Goal: Contribute content

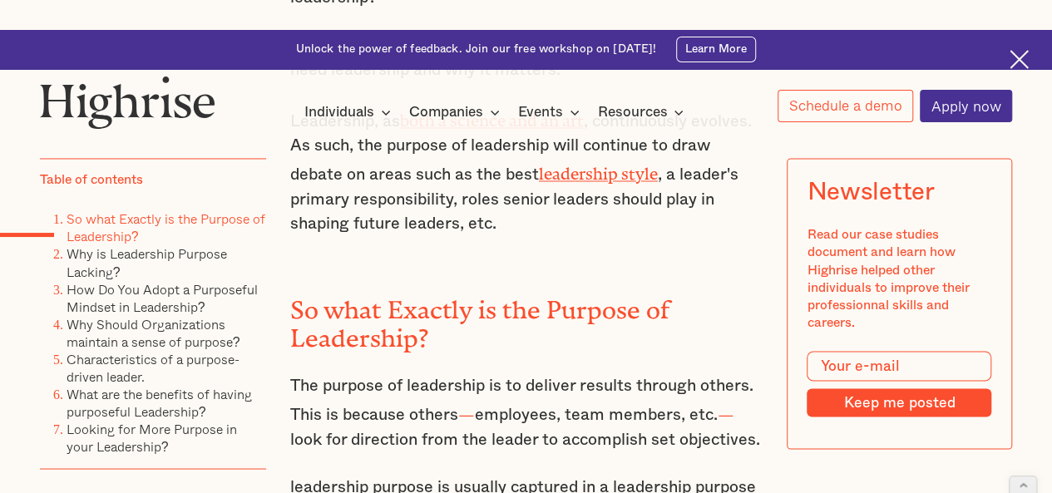
scroll to position [1315, 0]
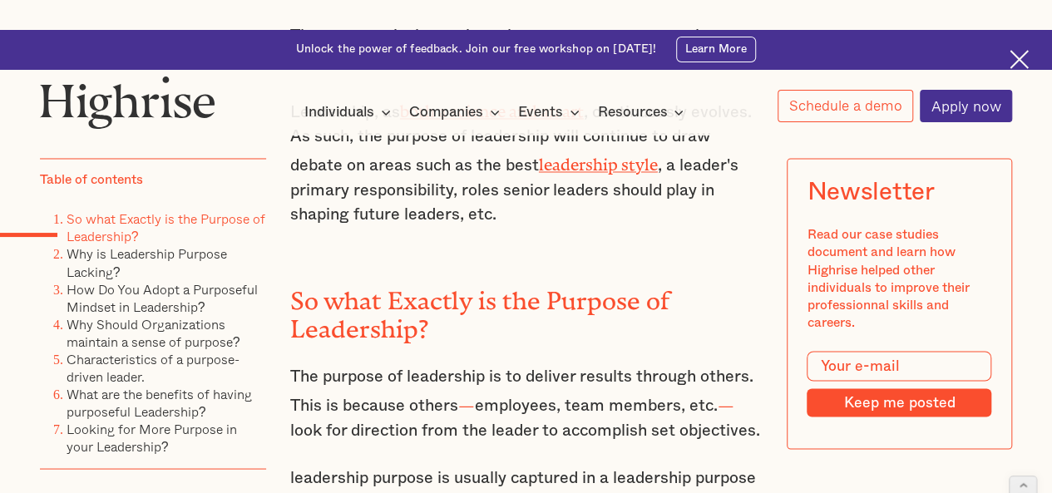
click at [300, 280] on h2 "So what Exactly is the Purpose of Leadership?" at bounding box center [526, 308] width 472 height 56
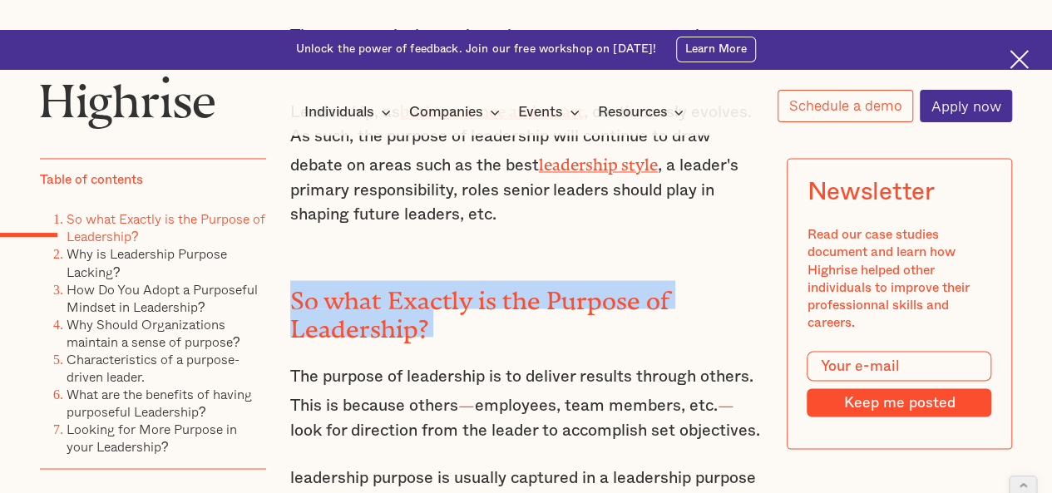
drag, startPoint x: 321, startPoint y: 170, endPoint x: 451, endPoint y: 189, distance: 131.0
click at [451, 280] on h2 "So what Exactly is the Purpose of Leadership?" at bounding box center [526, 308] width 472 height 56
copy h2 "So what Exactly is the Purpose of Leadership?"
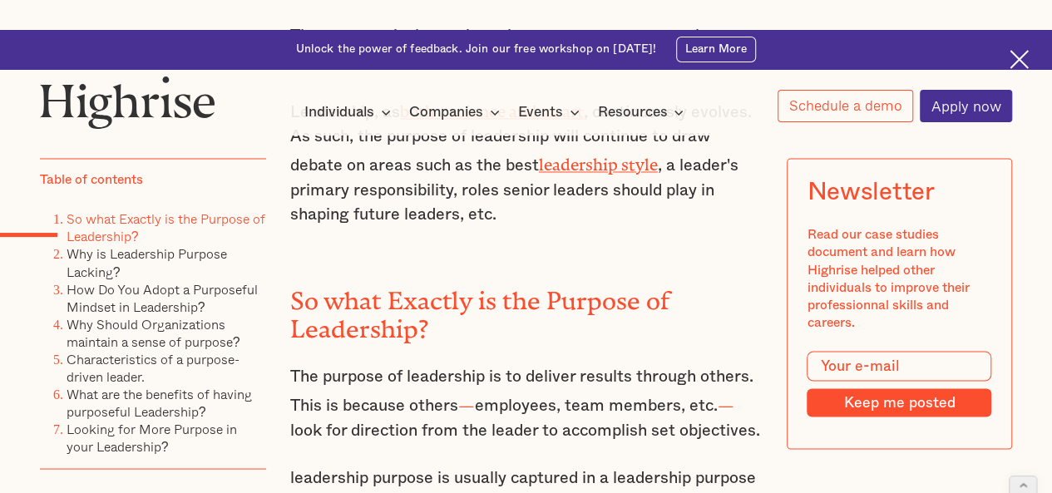
click at [301, 364] on p "The purpose of leadership is to deliver results through others. This is because…" at bounding box center [526, 403] width 472 height 79
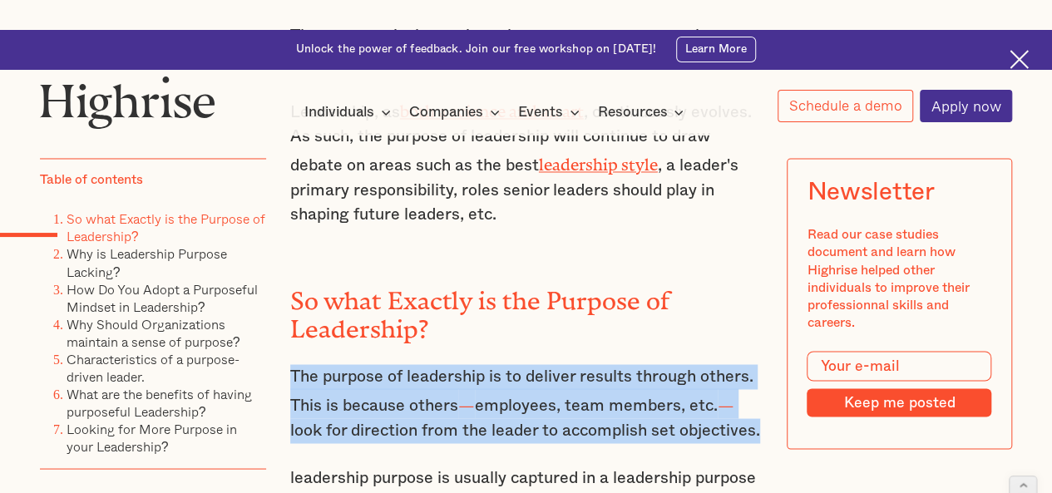
drag, startPoint x: 301, startPoint y: 256, endPoint x: 756, endPoint y: 307, distance: 458.4
click at [756, 364] on p "The purpose of leadership is to deliver results through others. This is because…" at bounding box center [526, 403] width 472 height 79
copy p "The purpose of leadership is to deliver results through others. This is because…"
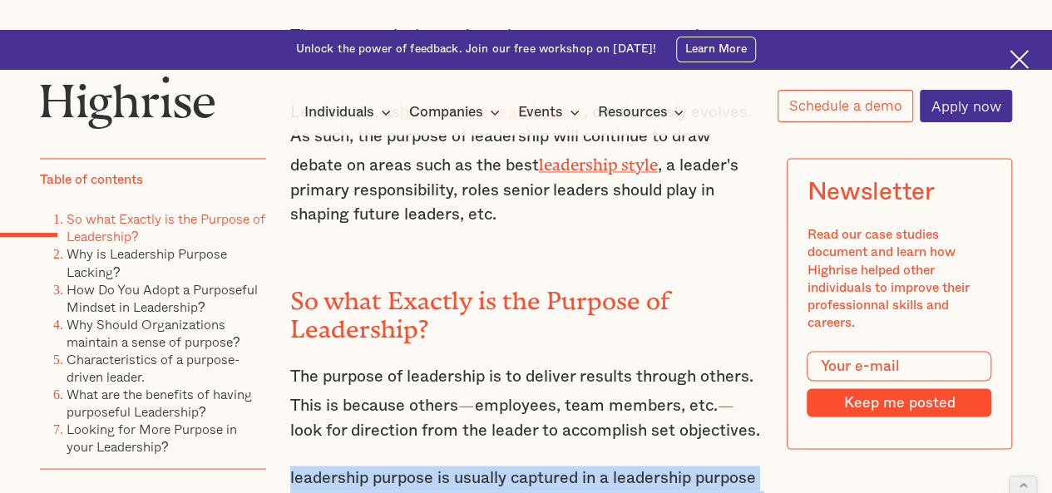
drag, startPoint x: 341, startPoint y: 363, endPoint x: 436, endPoint y: 395, distance: 100.7
copy p "leadership purpose is usually captured in a leadership purpose statement that c…"
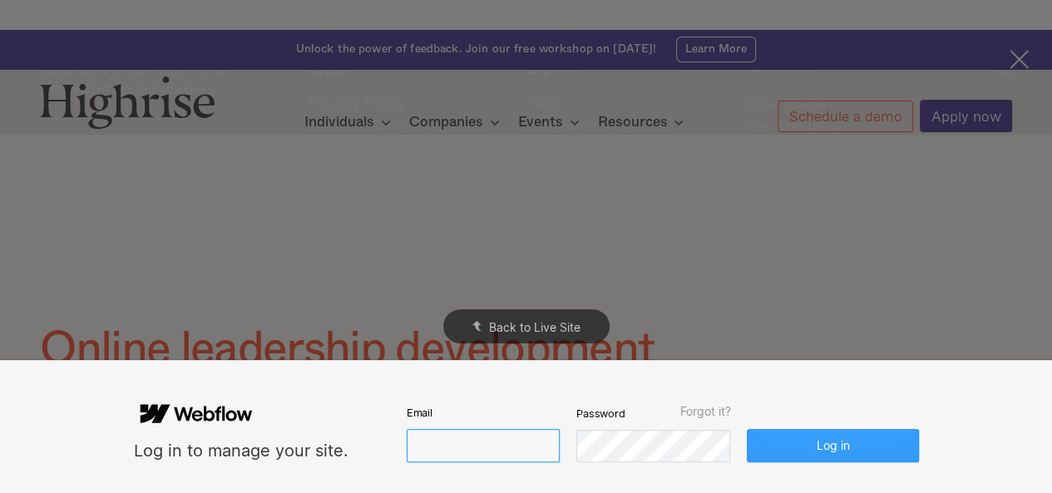
type input "[EMAIL_ADDRESS][DOMAIN_NAME]"
click at [811, 456] on button "Log in" at bounding box center [831, 445] width 171 height 33
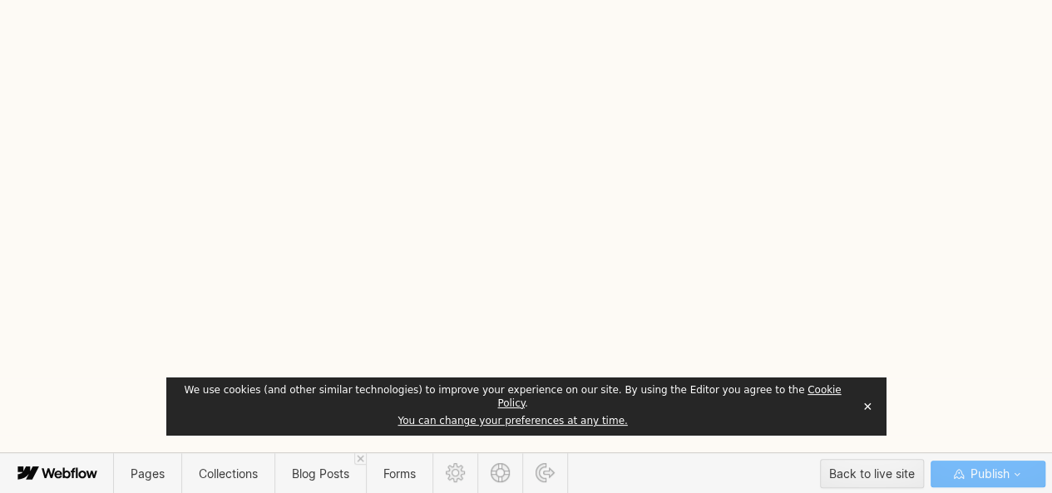
click at [865, 413] on button "✕" at bounding box center [866, 406] width 23 height 25
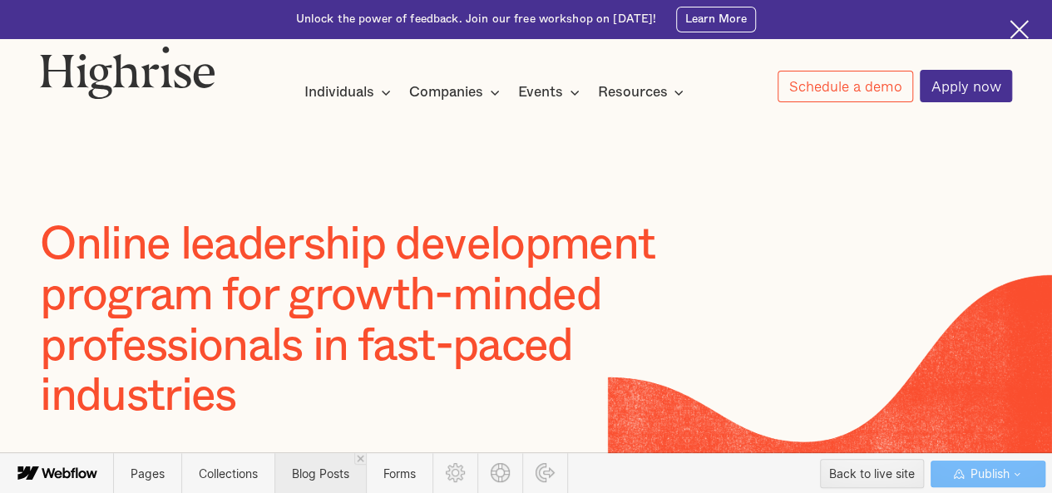
click at [308, 487] on span "Blog Posts" at bounding box center [319, 473] width 91 height 41
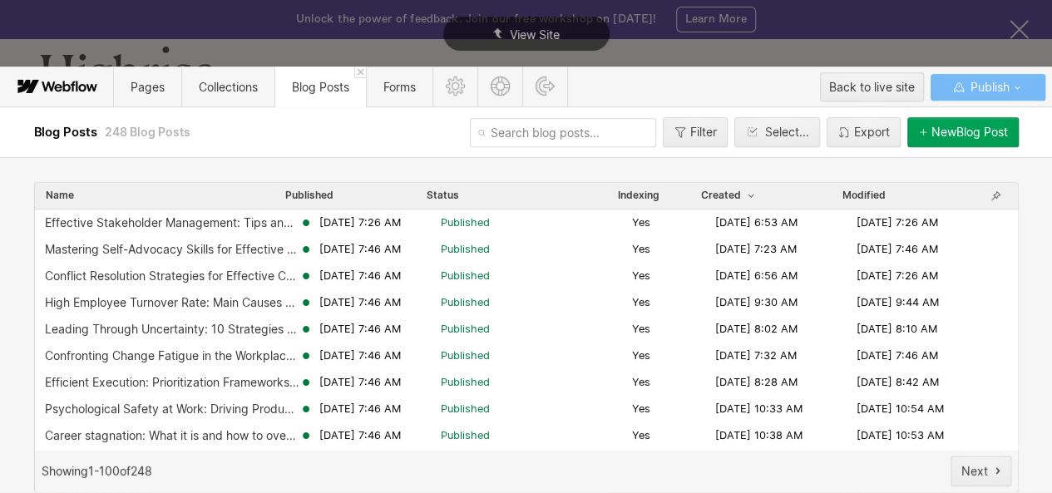
click at [495, 127] on input "text" at bounding box center [563, 132] width 186 height 29
paste input "what-is-the-purpose-of-leadership"
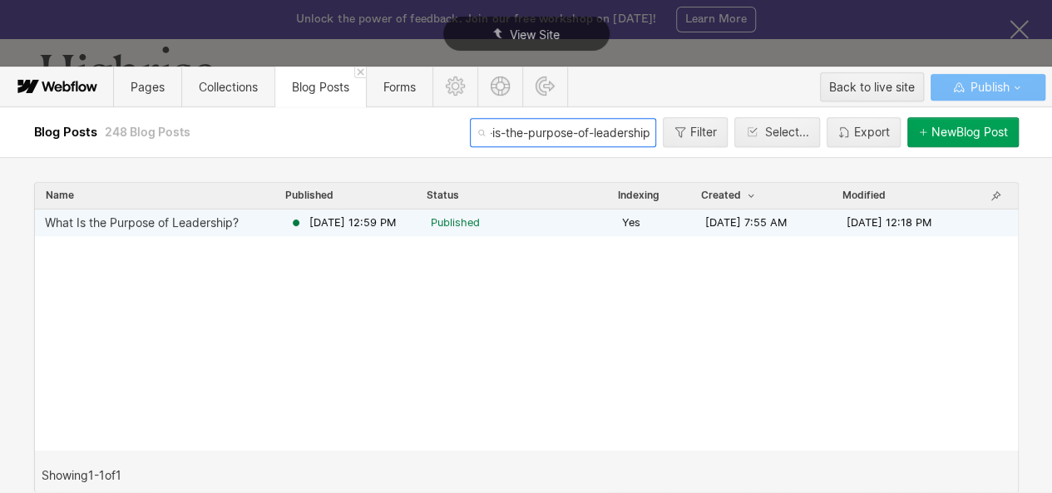
type input "what-is-the-purpose-of-leadership"
click at [283, 224] on div "What Is the Purpose of Leadership?" at bounding box center [167, 222] width 244 height 13
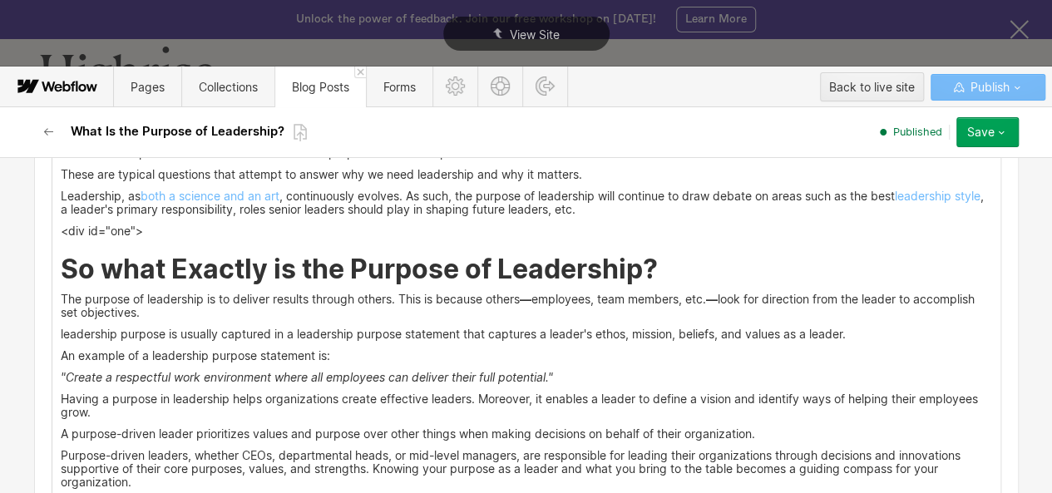
scroll to position [1665, 0]
click at [653, 264] on h2 "So what Exactly is the Purpose of Leadership?" at bounding box center [526, 268] width 931 height 30
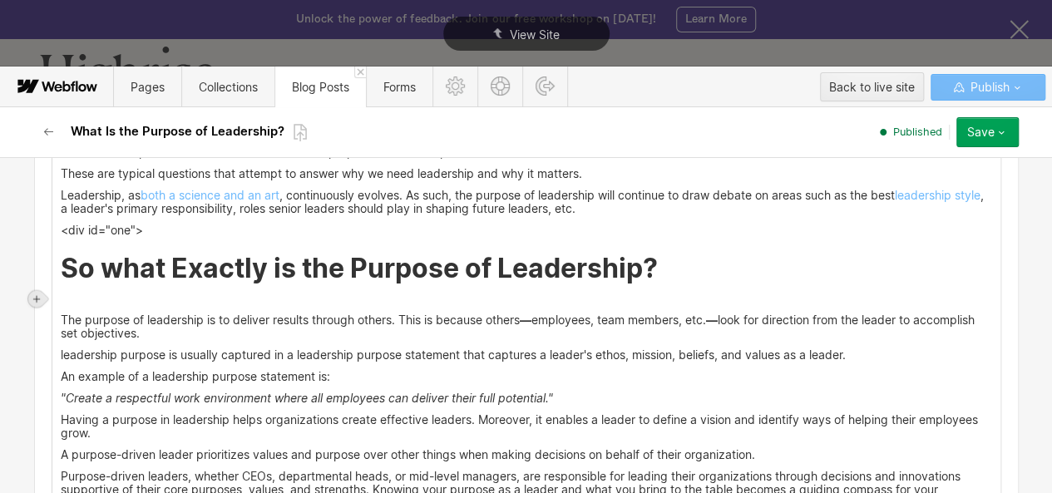
click at [32, 298] on icon at bounding box center [37, 298] width 10 height 10
click at [63, 303] on div at bounding box center [68, 298] width 32 height 26
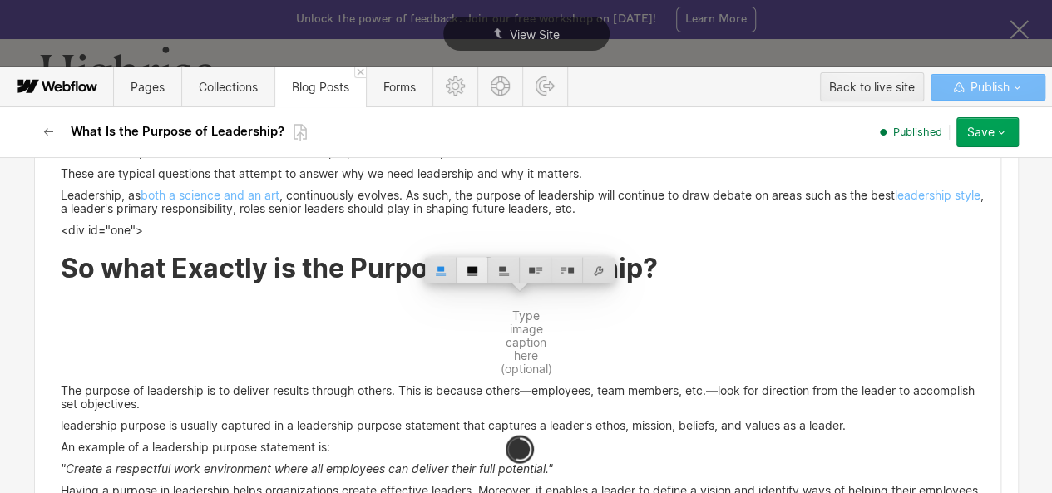
click at [467, 271] on div at bounding box center [472, 270] width 32 height 26
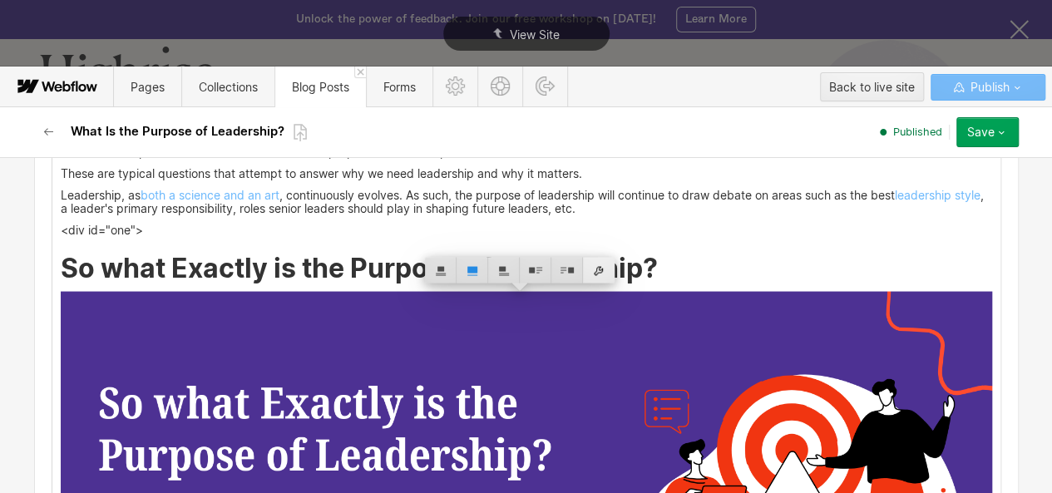
click at [595, 273] on div at bounding box center [599, 270] width 32 height 26
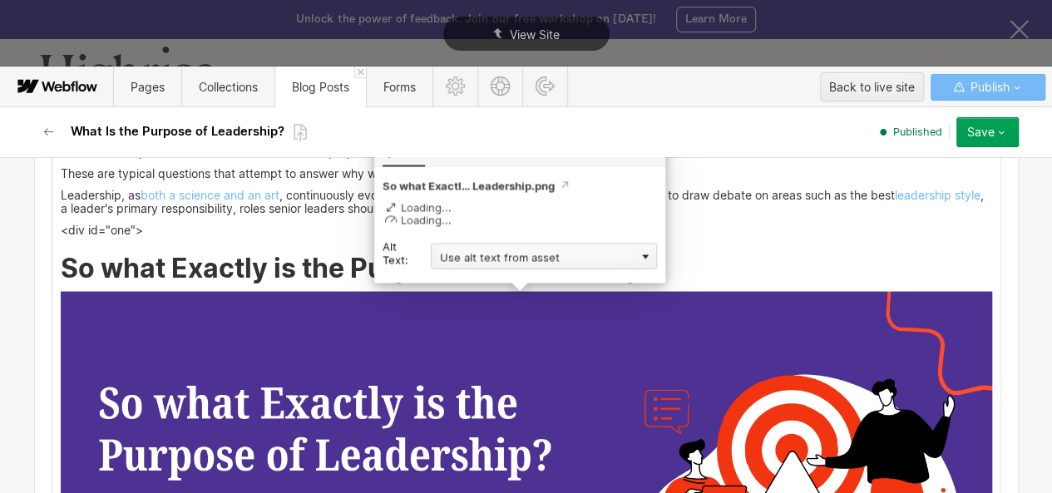
click at [547, 262] on div "Use alt text from asset" at bounding box center [544, 256] width 226 height 26
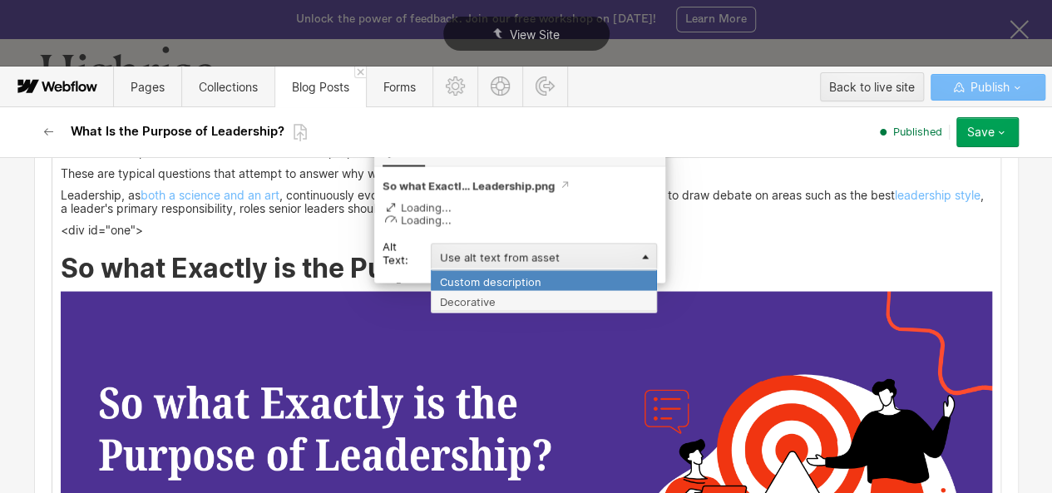
click at [503, 288] on div "Custom description" at bounding box center [544, 279] width 226 height 21
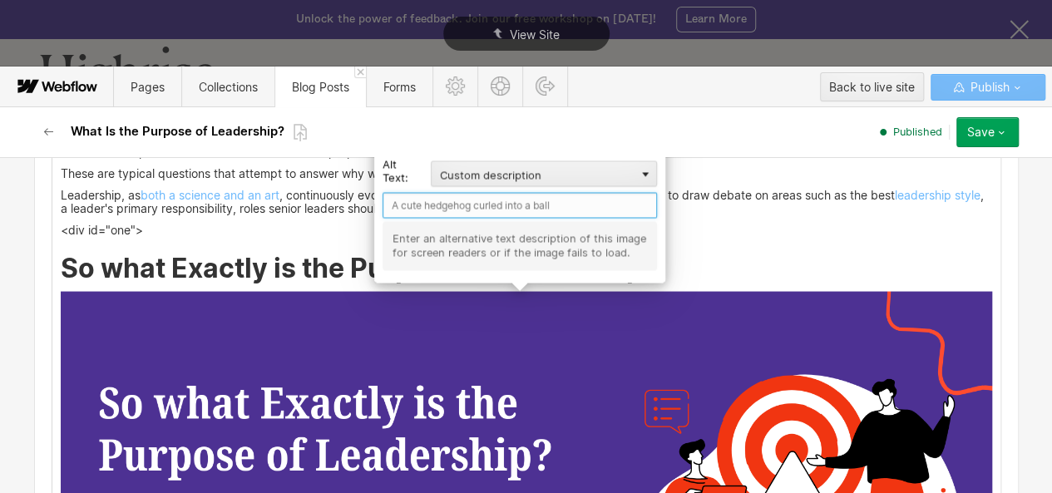
click at [419, 195] on input "text" at bounding box center [519, 205] width 274 height 26
paste input "what-is-the-purpose-of-leadership"
type input "what-is-the-purpose-of-leadership"
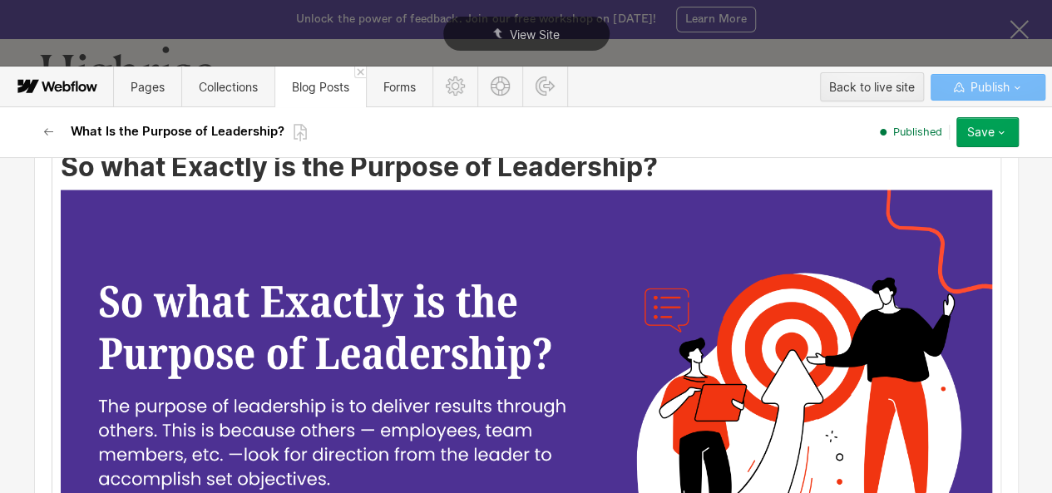
scroll to position [1761, 0]
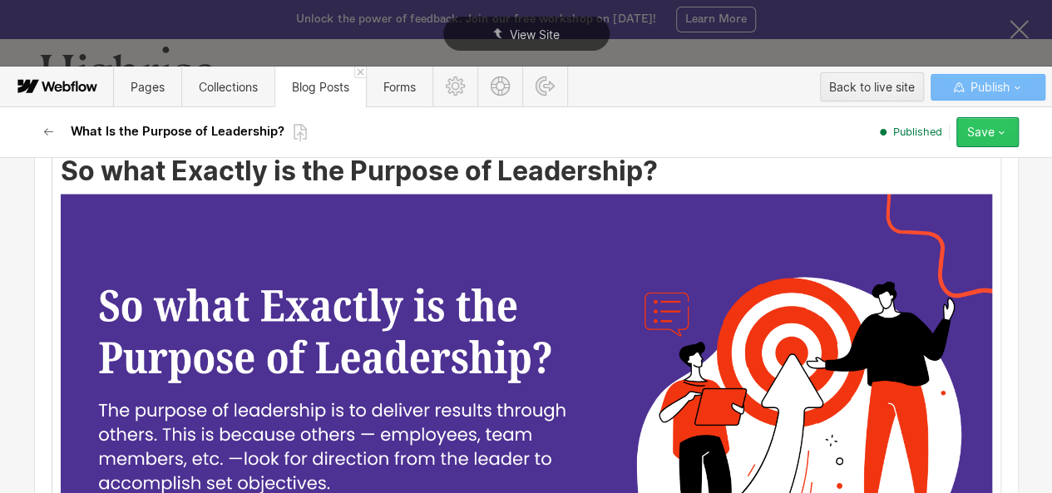
click at [988, 134] on div "Save" at bounding box center [980, 132] width 27 height 13
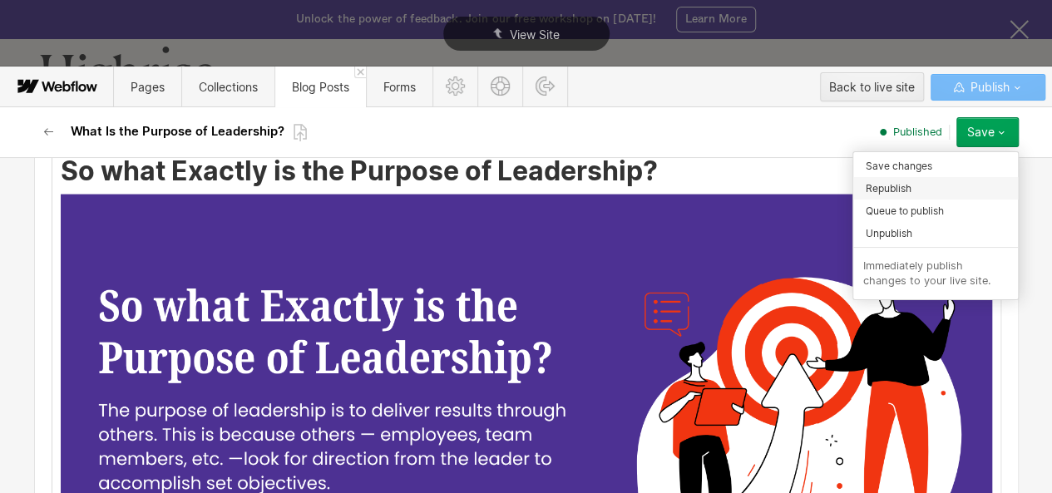
click at [929, 189] on div "Republish" at bounding box center [935, 188] width 165 height 22
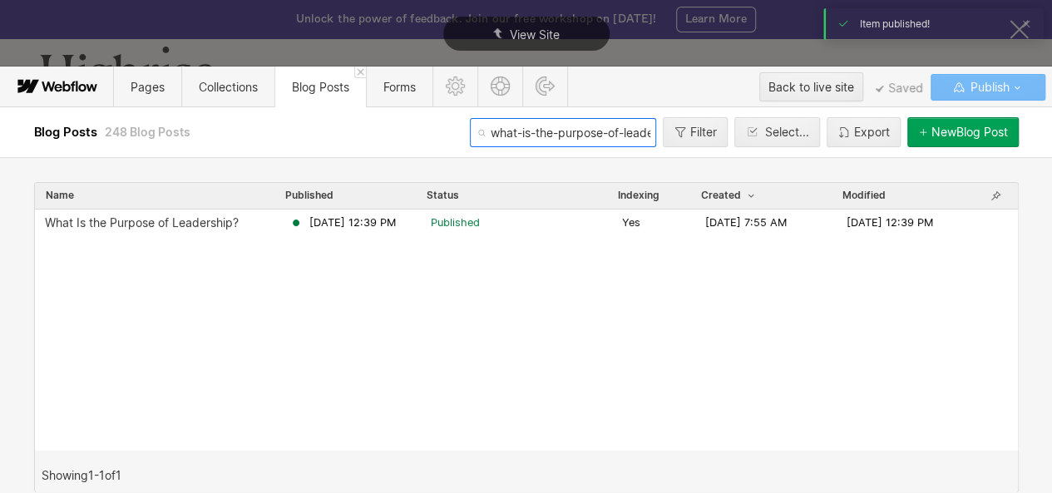
click at [507, 128] on input "what-is-the-purpose-of-leadership" at bounding box center [563, 132] width 186 height 29
paste input "should-you-do-within-24-hours-of-an-interview"
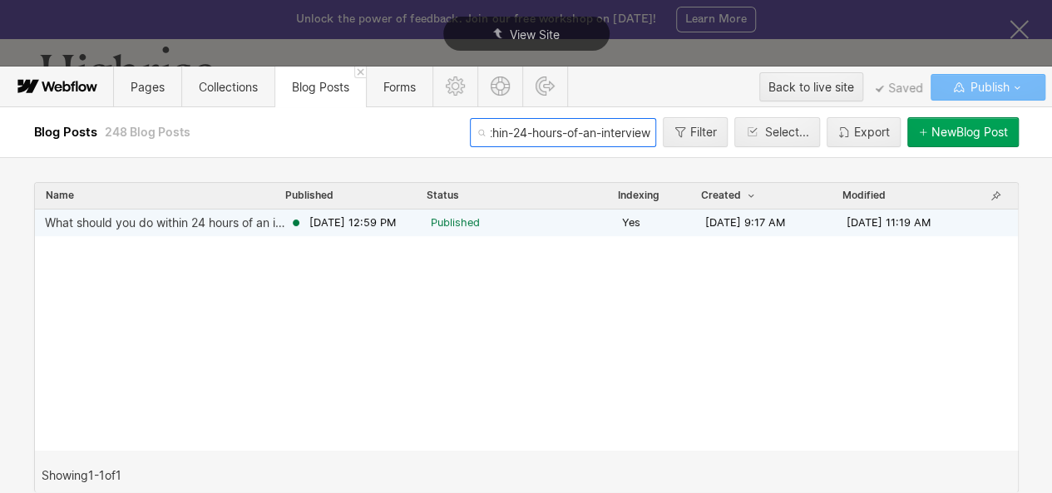
type input "what-should-you-do-within-24-hours-of-an-interview"
click at [386, 229] on div "What should you do within 24 hours of an interview? [DATE] 12:59 PM Published Y…" at bounding box center [526, 222] width 983 height 27
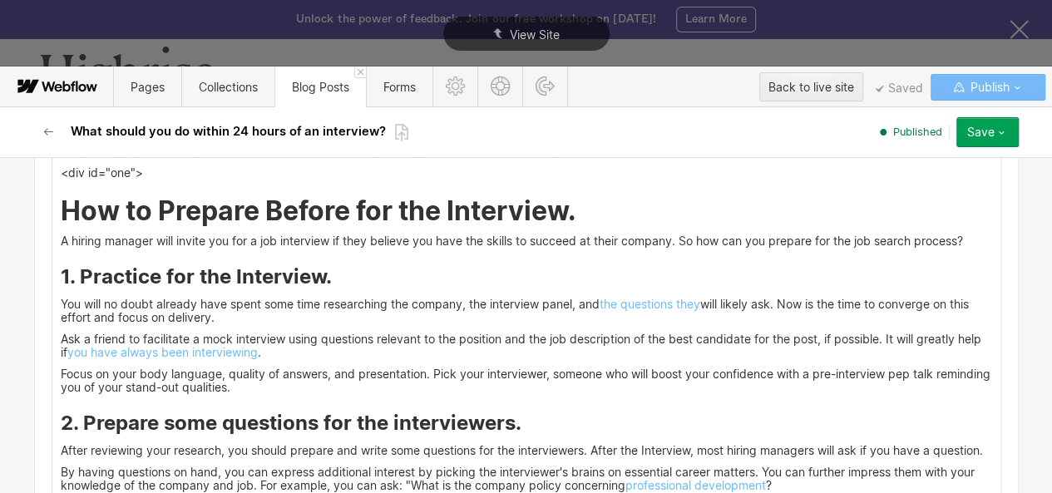
scroll to position [1812, 0]
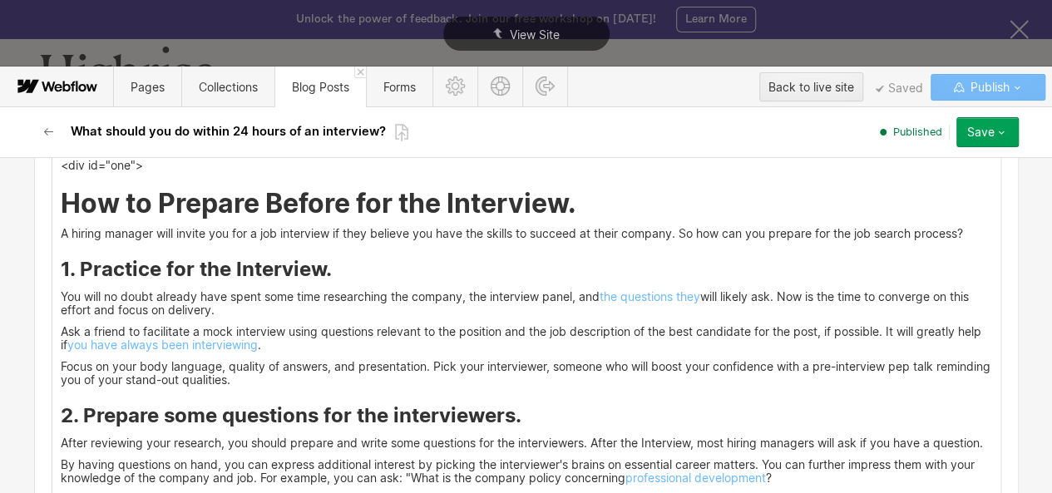
click at [572, 200] on h2 "How to Prepare Before for the Interview." at bounding box center [526, 204] width 931 height 30
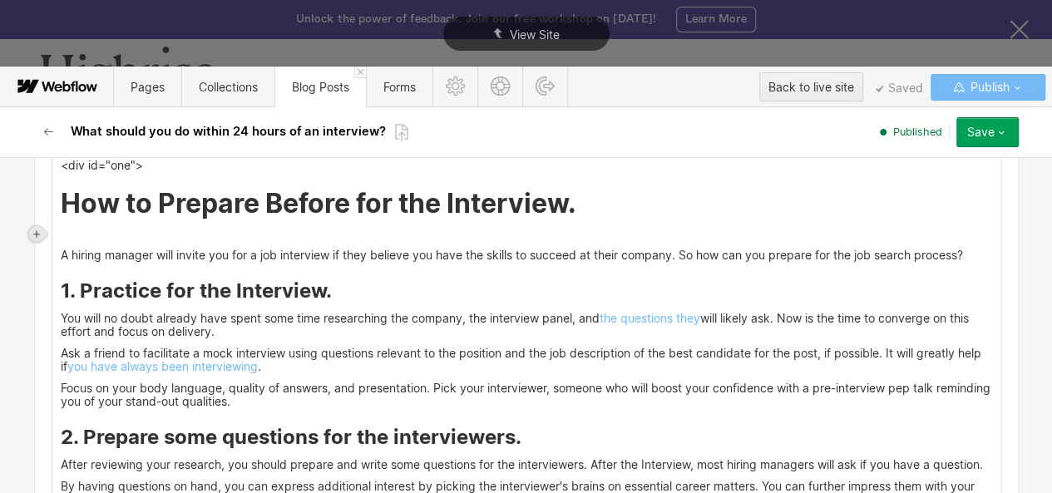
click at [37, 235] on icon at bounding box center [37, 234] width 10 height 10
click at [73, 237] on div at bounding box center [68, 234] width 32 height 26
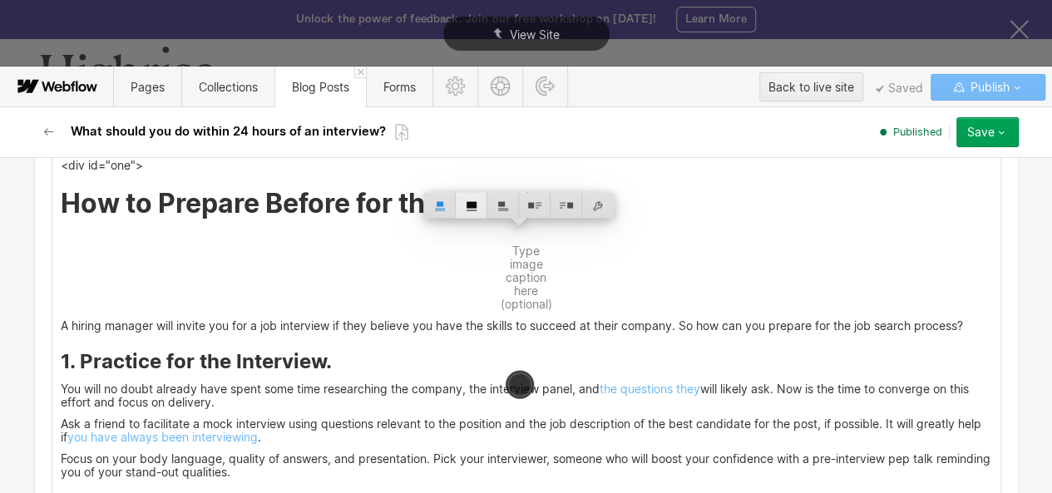
click at [464, 209] on div at bounding box center [472, 206] width 32 height 26
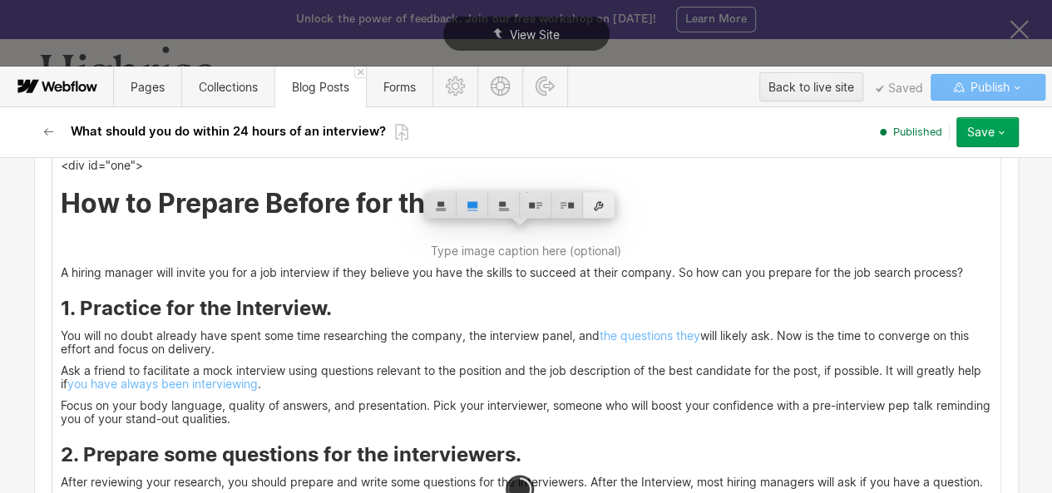
click at [600, 199] on div at bounding box center [599, 206] width 32 height 26
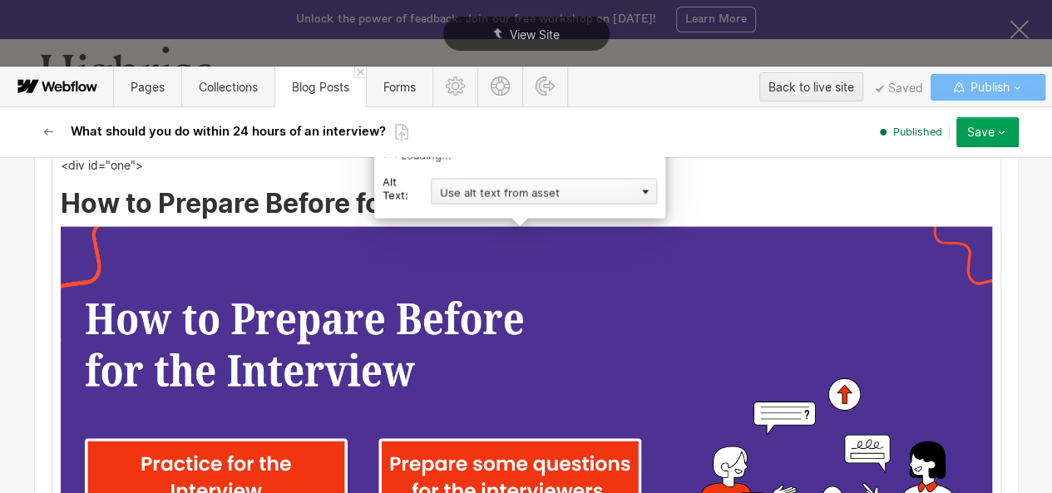
click at [566, 188] on div "Use alt text from asset" at bounding box center [544, 192] width 226 height 26
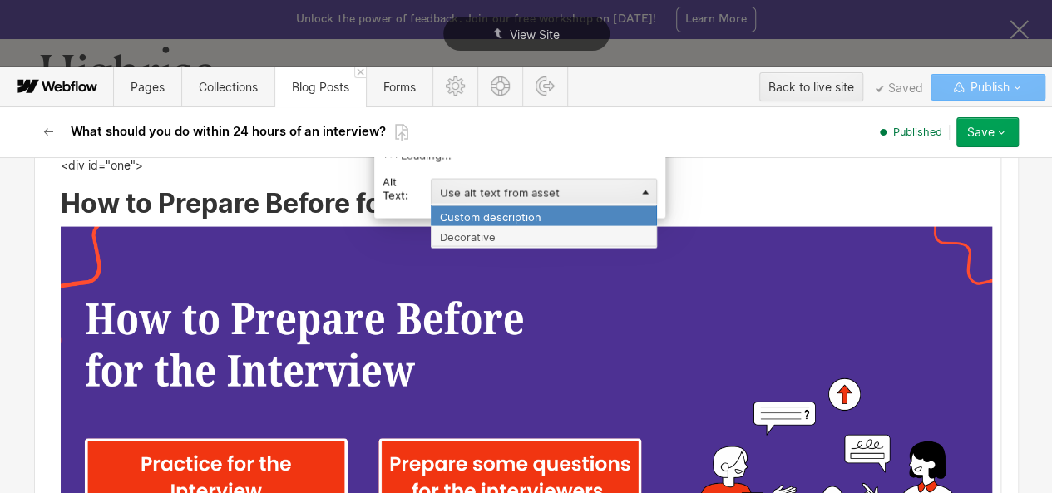
click at [505, 220] on div "Custom description" at bounding box center [544, 215] width 226 height 21
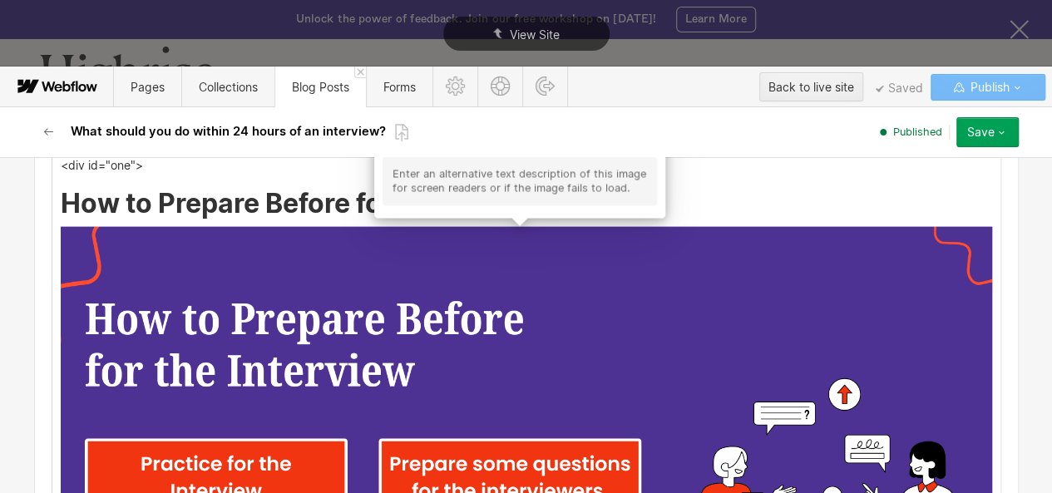
scroll to position [1731, 0]
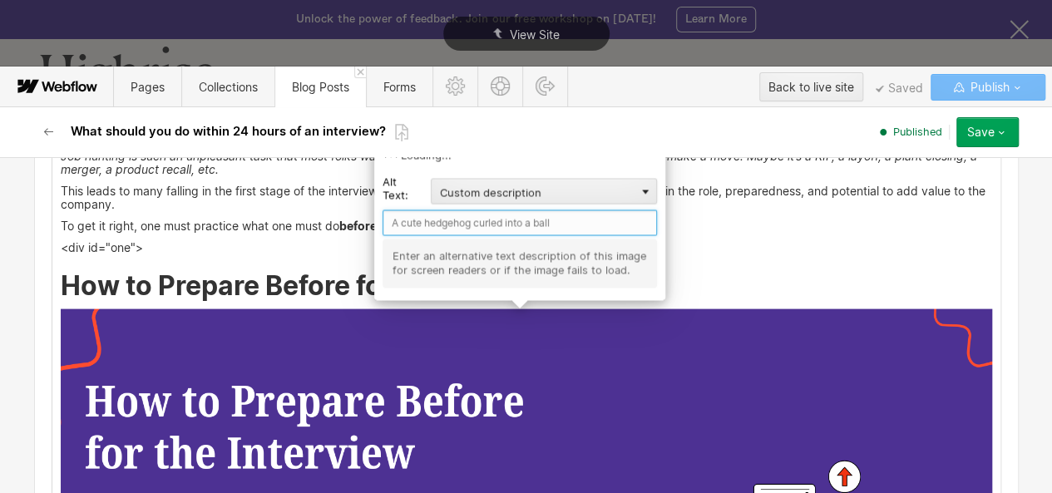
click at [421, 220] on input "text" at bounding box center [519, 222] width 274 height 26
paste input "what-should-you-do-within-24-hours-of-an-interview"
type input "what-should-you-do-within-24-hours-of-an-interview"
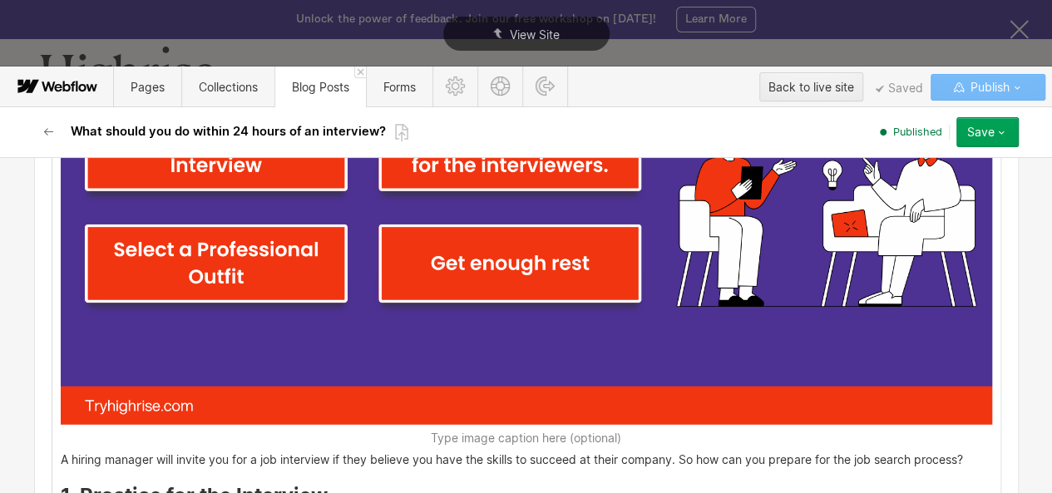
scroll to position [2139, 0]
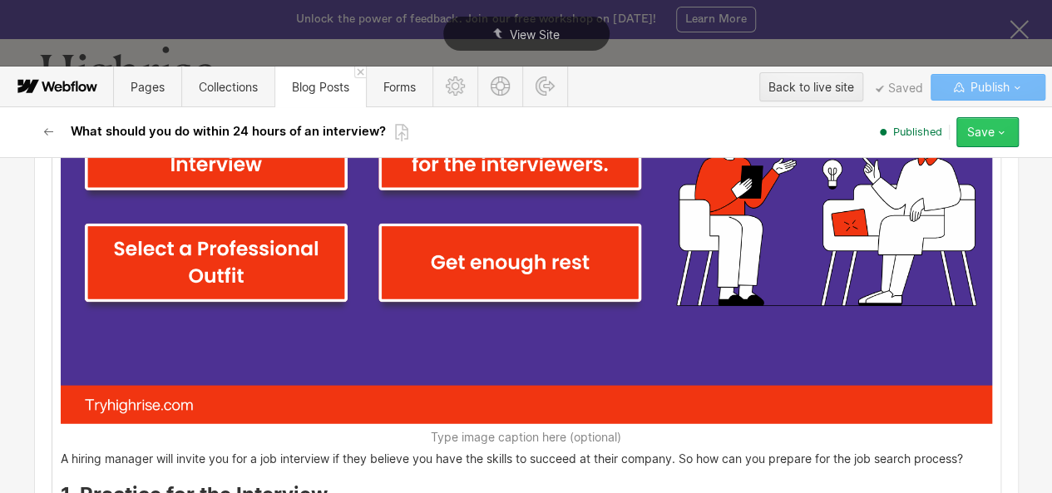
click at [1009, 129] on button "Save" at bounding box center [987, 132] width 62 height 30
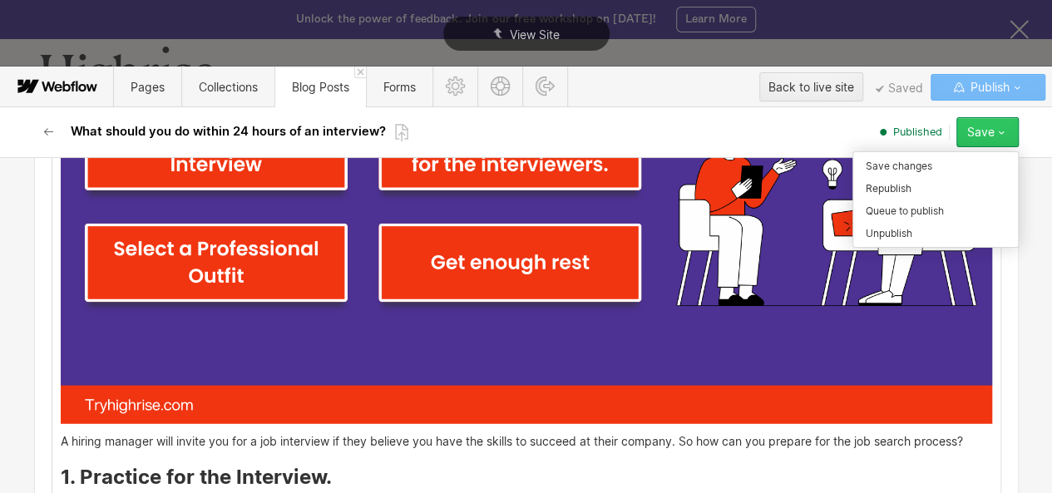
scroll to position [2121, 0]
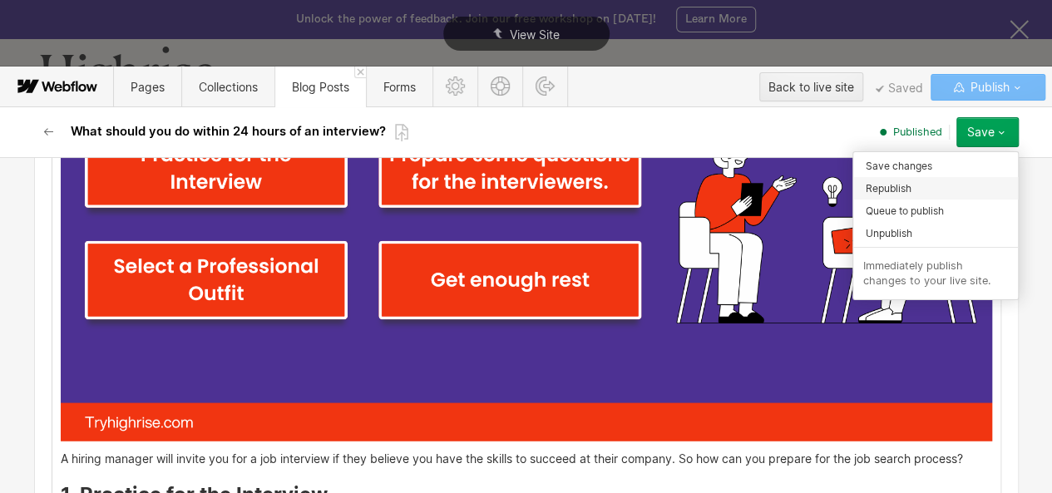
click at [906, 194] on span "Republish" at bounding box center [888, 188] width 46 height 16
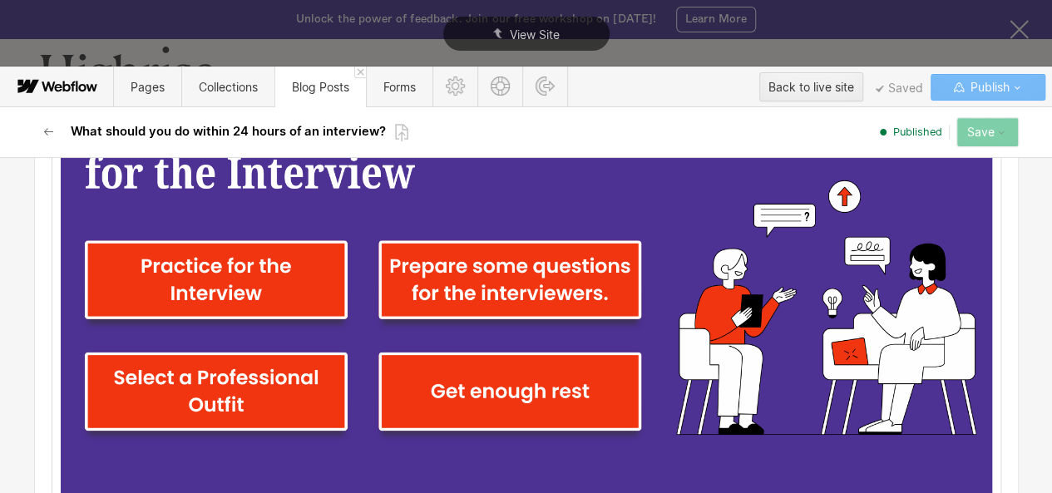
scroll to position [2008, 0]
